Goal: Task Accomplishment & Management: Manage account settings

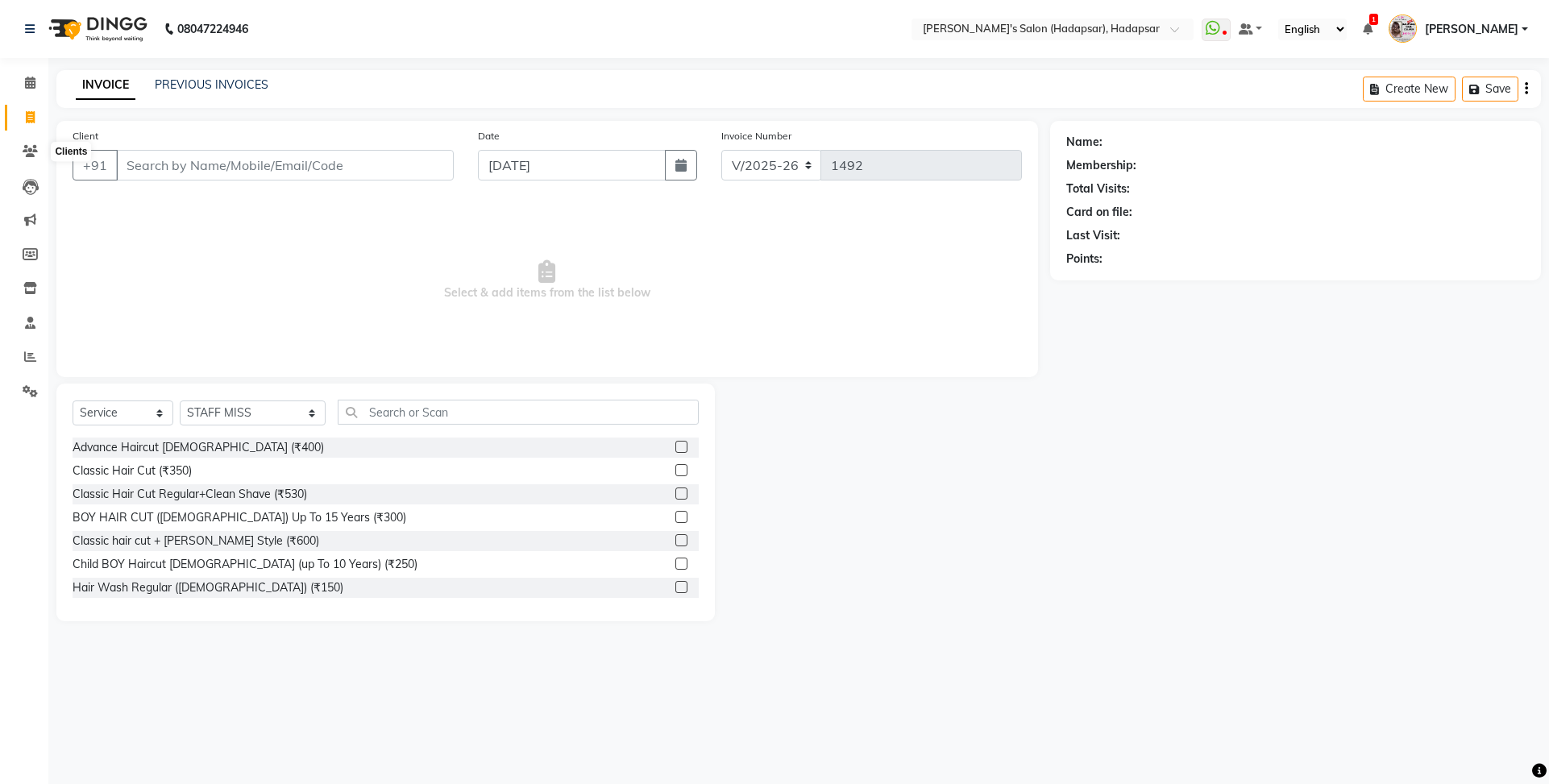
select select "108"
select select "service"
select select "9451"
click at [28, 83] on icon at bounding box center [30, 83] width 11 height 12
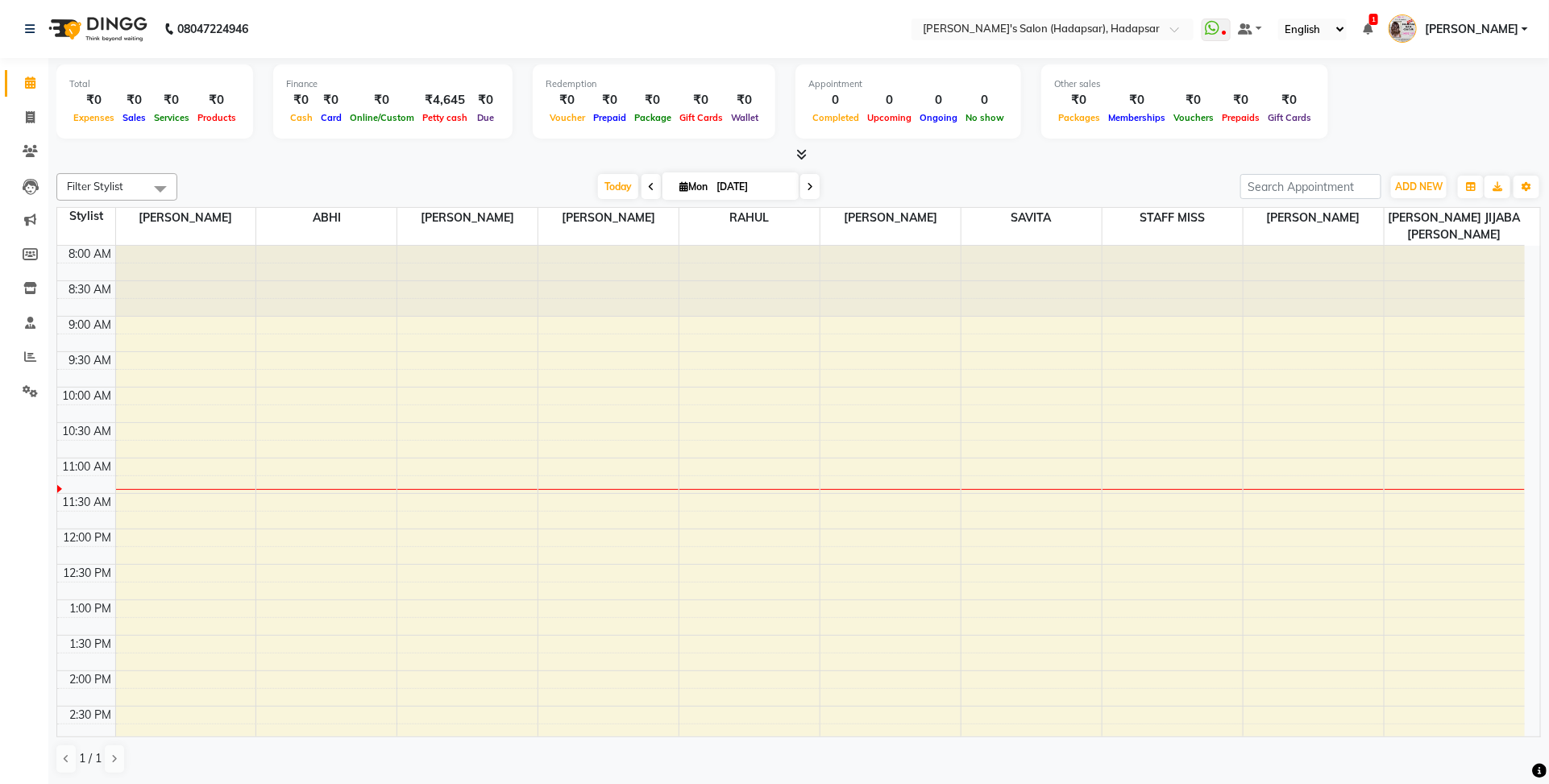
click at [648, 187] on icon at bounding box center [651, 187] width 7 height 10
type input "[DATE]"
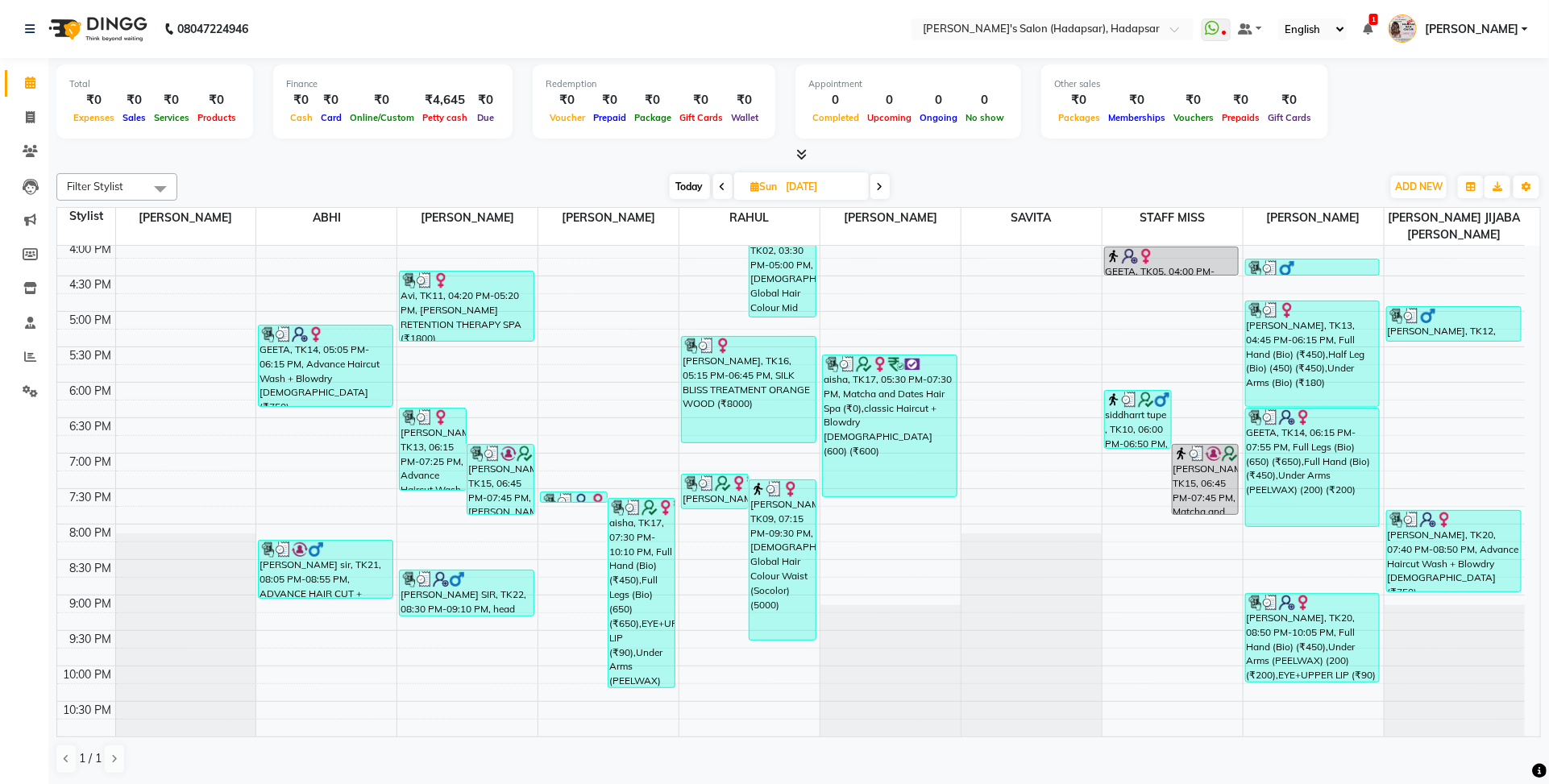
scroll to position [618, 0]
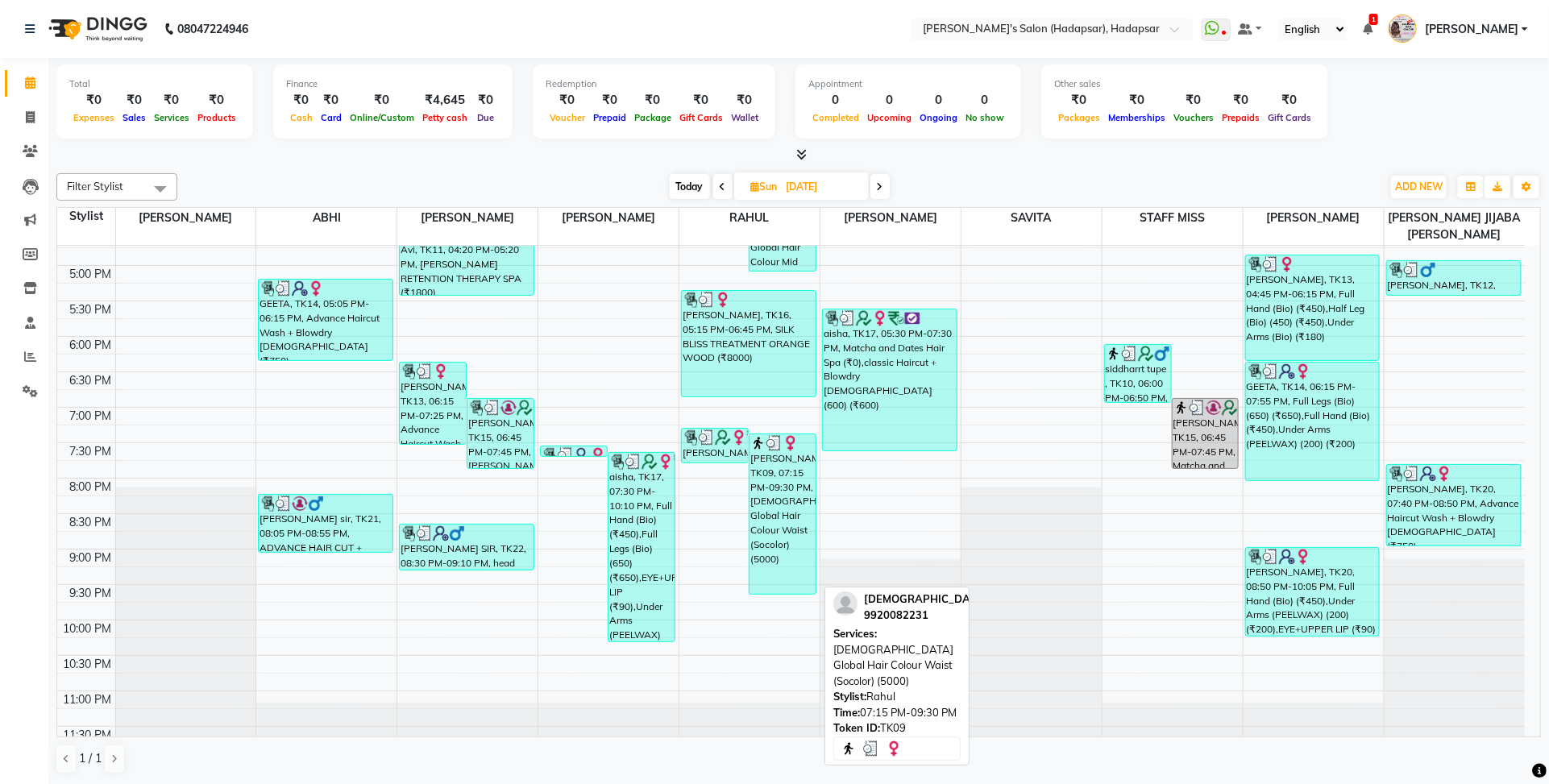
click at [758, 540] on div "[PERSON_NAME], TK09, 07:15 PM-09:30 PM, [DEMOGRAPHIC_DATA] Global Hair Colour W…" at bounding box center [782, 514] width 66 height 159
select select "3"
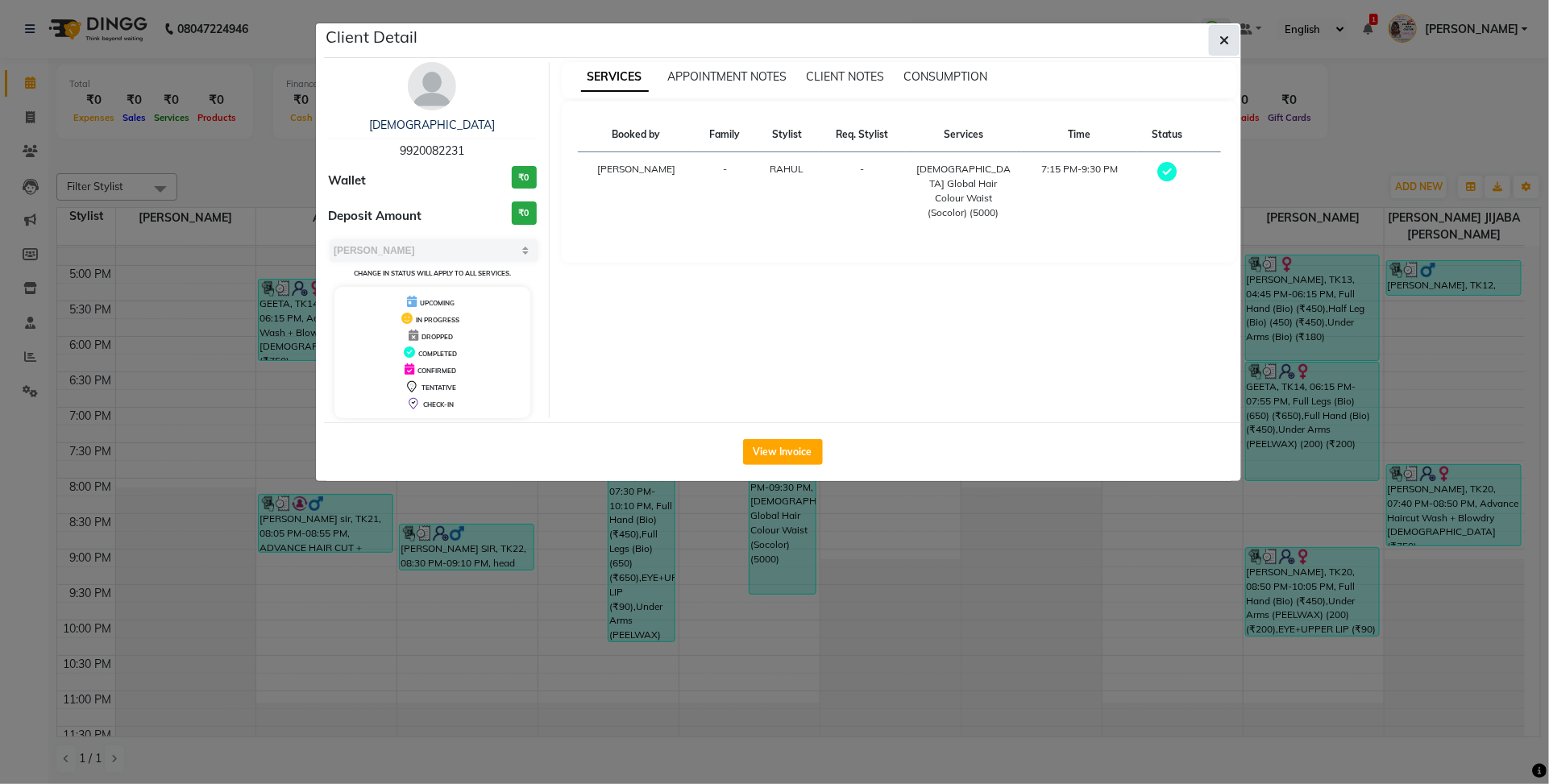
click at [1230, 34] on button "button" at bounding box center [1224, 40] width 31 height 31
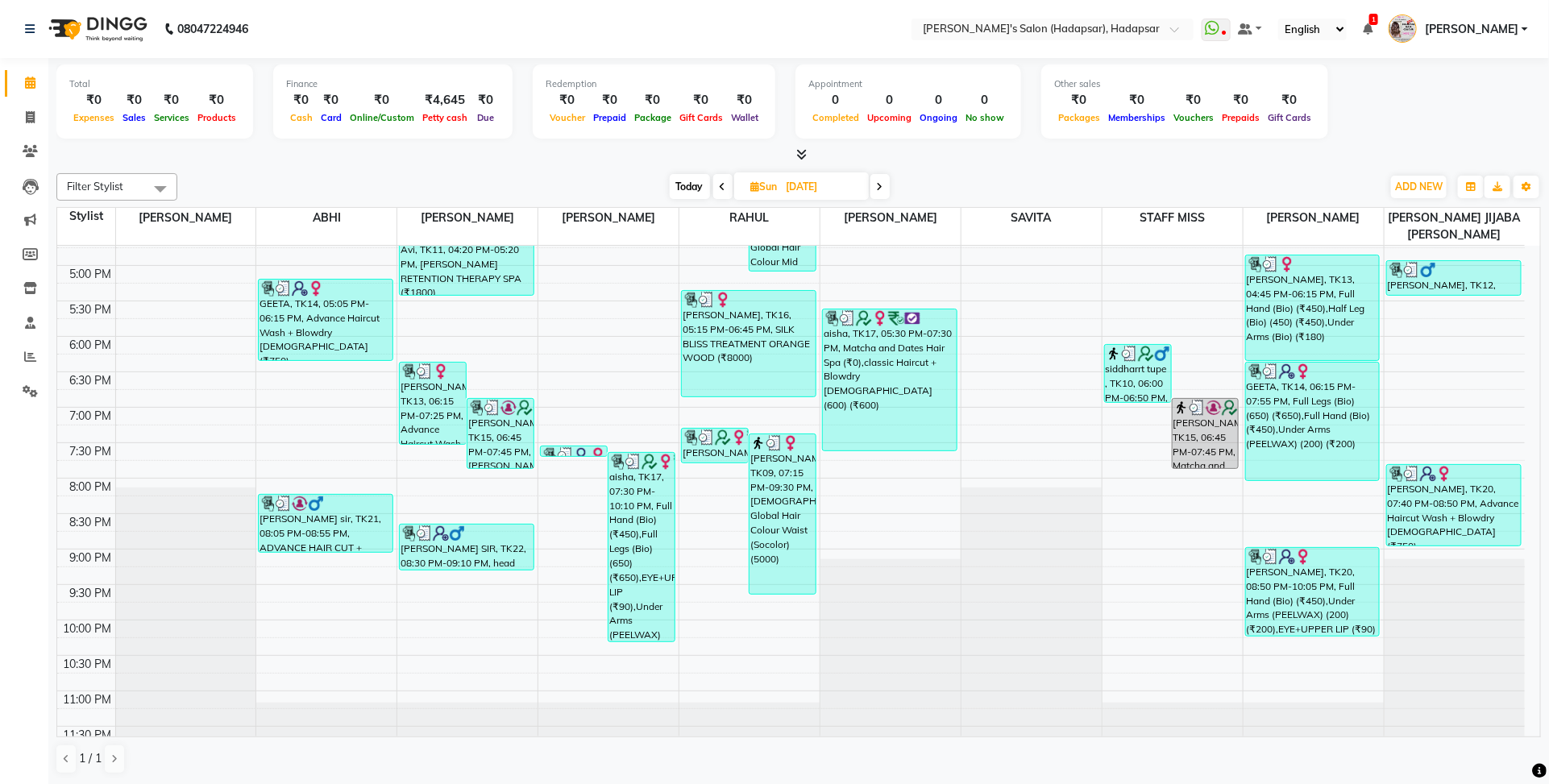
click at [877, 183] on icon at bounding box center [880, 187] width 7 height 10
type input "[DATE]"
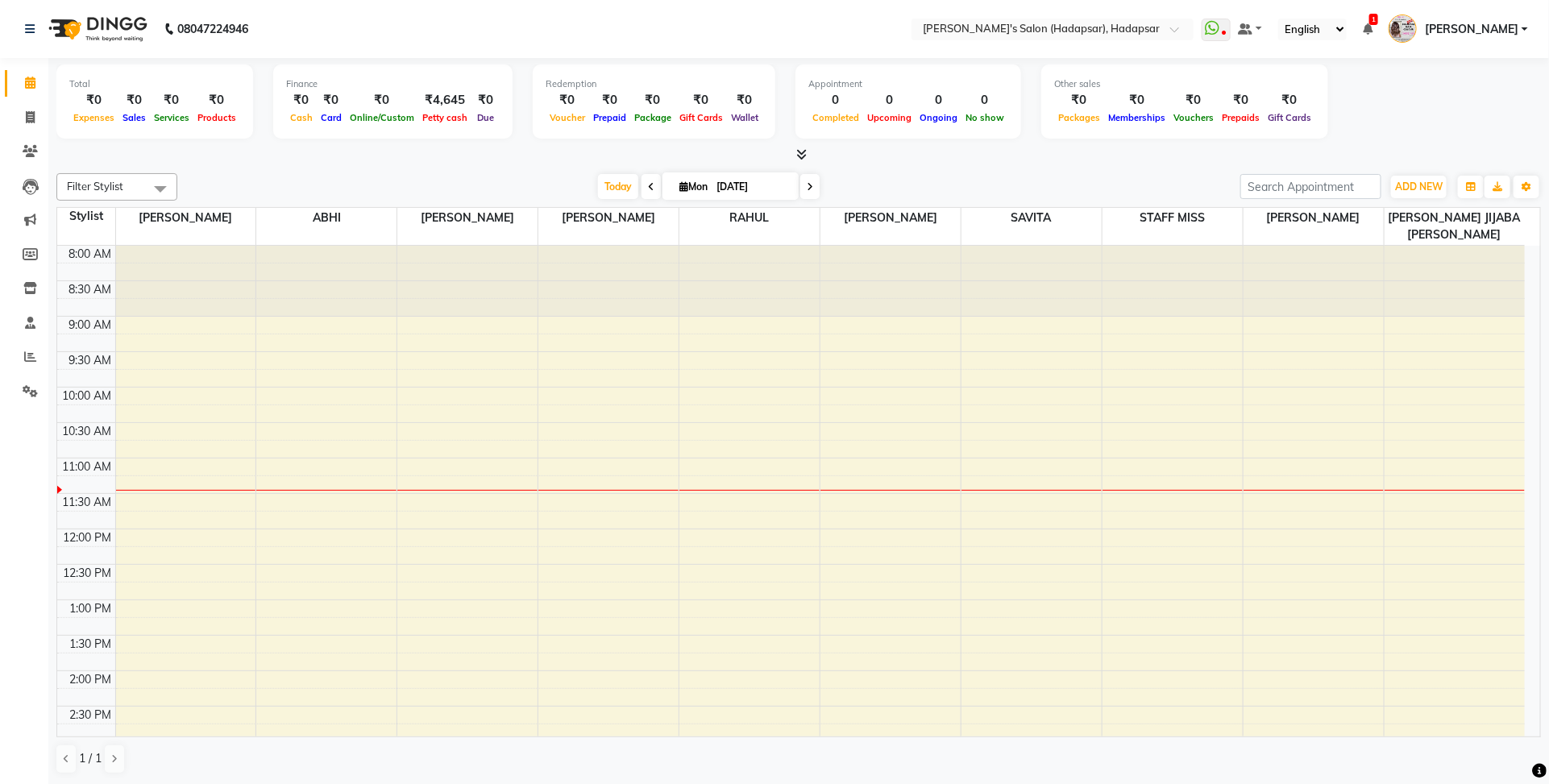
scroll to position [657, 0]
